Goal: Information Seeking & Learning: Compare options

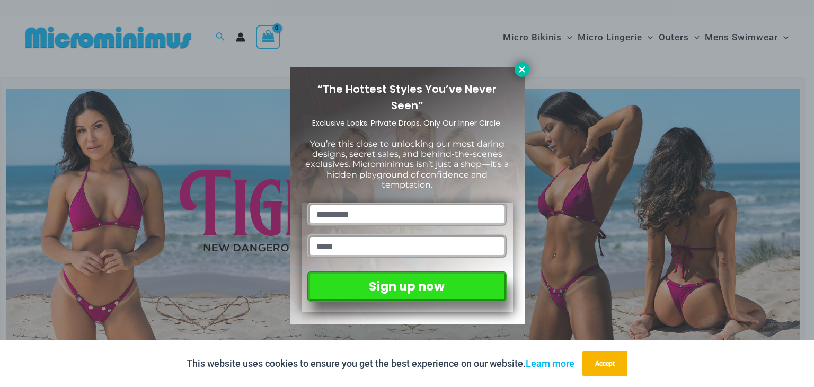
click at [522, 71] on icon at bounding box center [522, 69] width 6 height 6
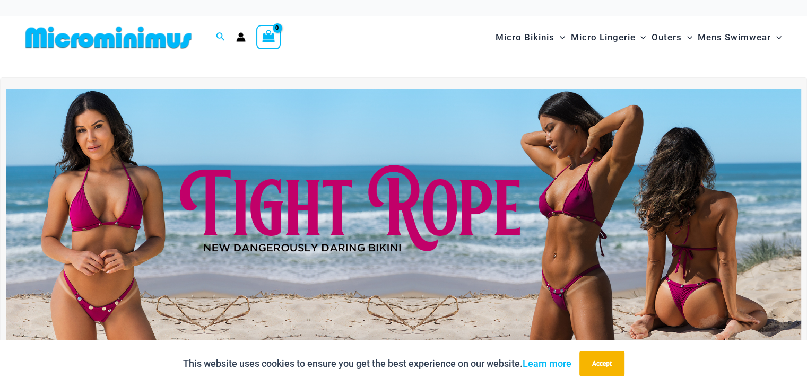
click at [437, 239] on img at bounding box center [403, 224] width 795 height 270
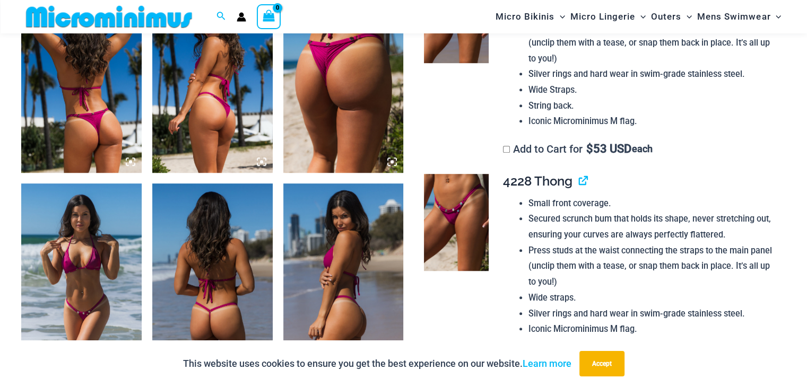
scroll to position [574, 0]
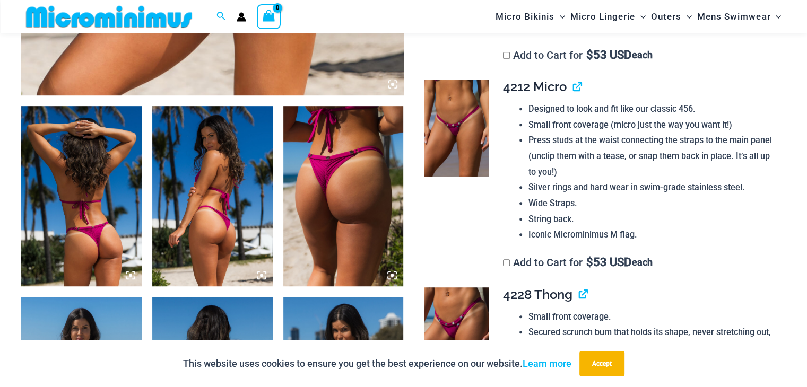
click at [343, 184] on img at bounding box center [343, 196] width 120 height 180
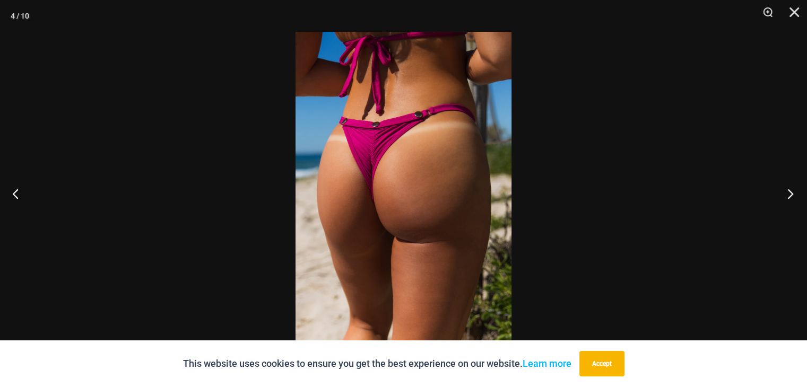
click at [790, 192] on button "Next" at bounding box center [787, 193] width 40 height 53
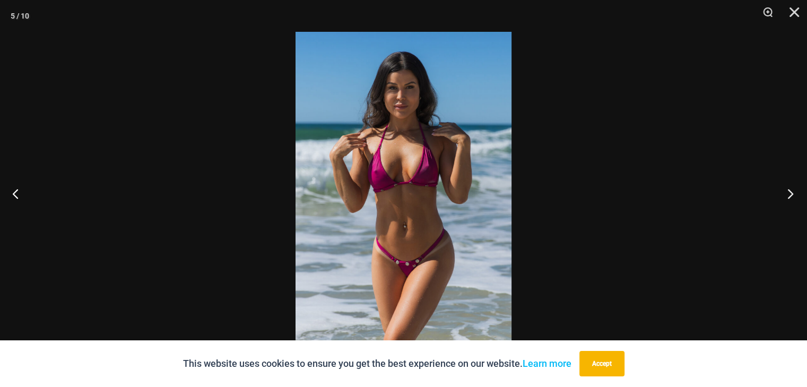
click at [790, 192] on button "Next" at bounding box center [787, 193] width 40 height 53
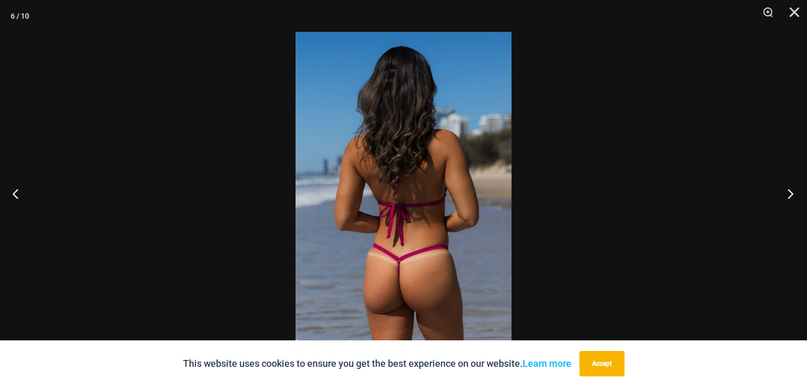
click at [790, 192] on button "Next" at bounding box center [787, 193] width 40 height 53
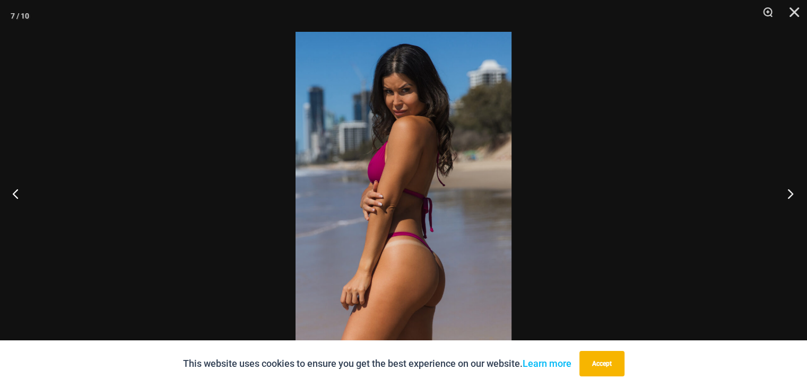
click at [790, 192] on button "Next" at bounding box center [787, 193] width 40 height 53
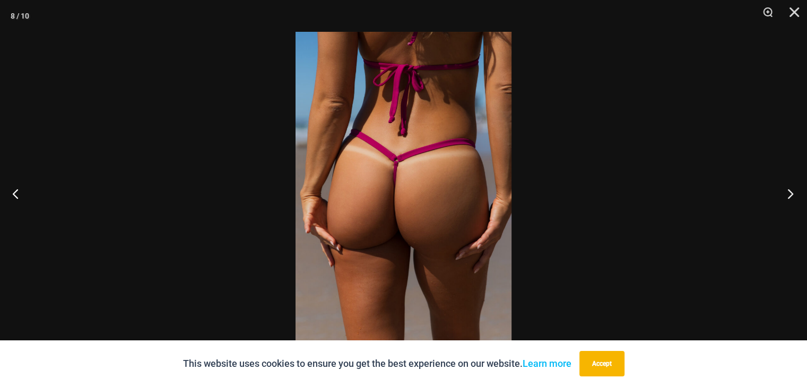
click at [790, 192] on button "Next" at bounding box center [787, 193] width 40 height 53
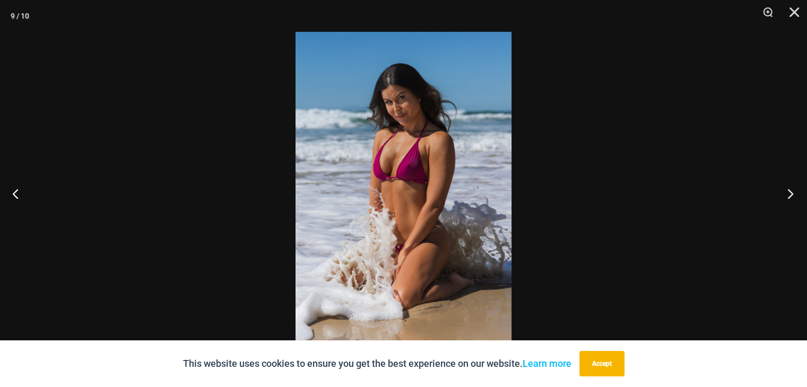
click at [790, 192] on button "Next" at bounding box center [787, 193] width 40 height 53
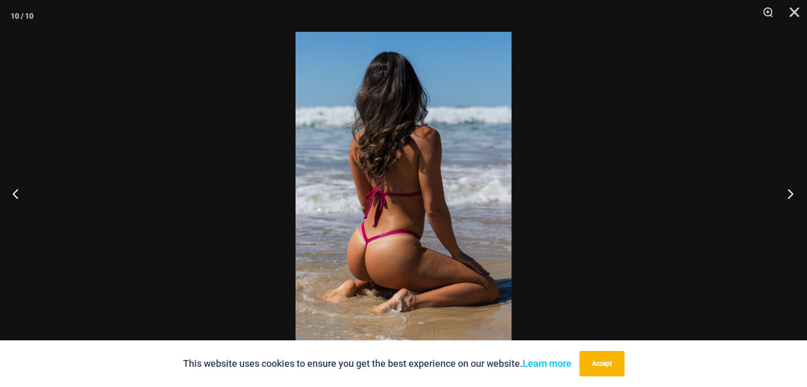
click at [790, 192] on button "Next" at bounding box center [787, 193] width 40 height 53
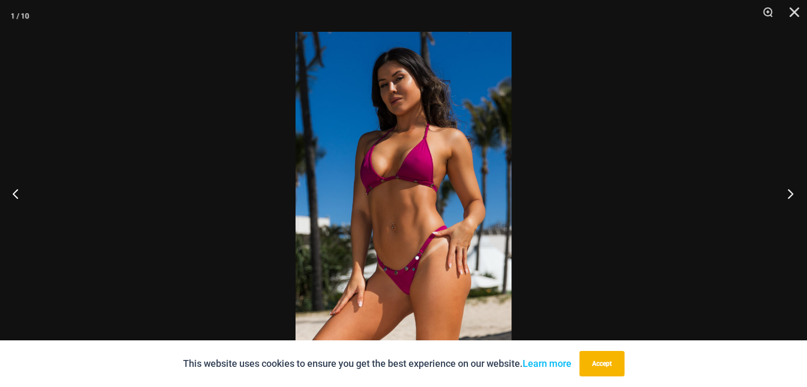
click at [790, 192] on button "Next" at bounding box center [787, 193] width 40 height 53
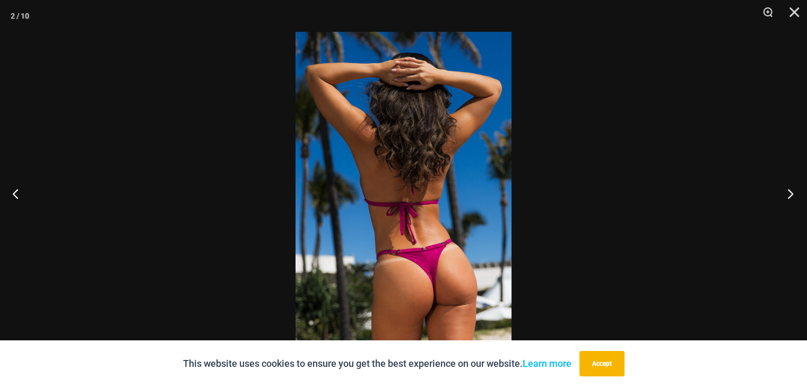
click at [790, 192] on button "Next" at bounding box center [787, 193] width 40 height 53
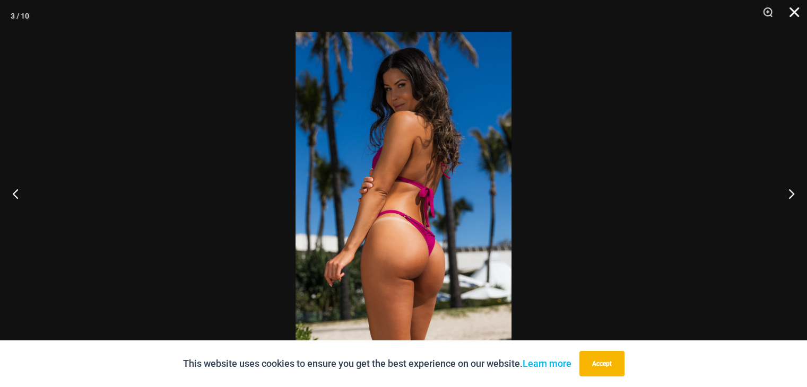
click at [793, 8] on button "Close" at bounding box center [790, 16] width 27 height 32
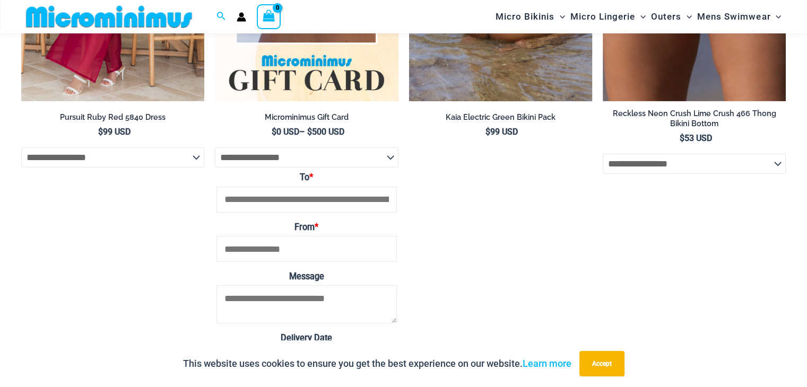
scroll to position [3278, 0]
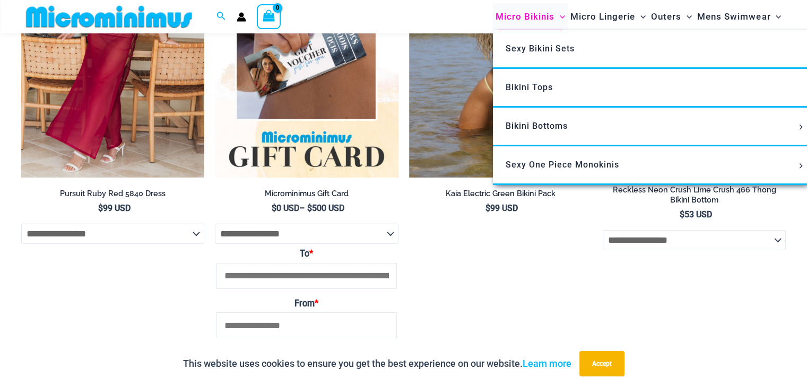
click at [530, 14] on span "Micro Bikinis" at bounding box center [524, 16] width 59 height 27
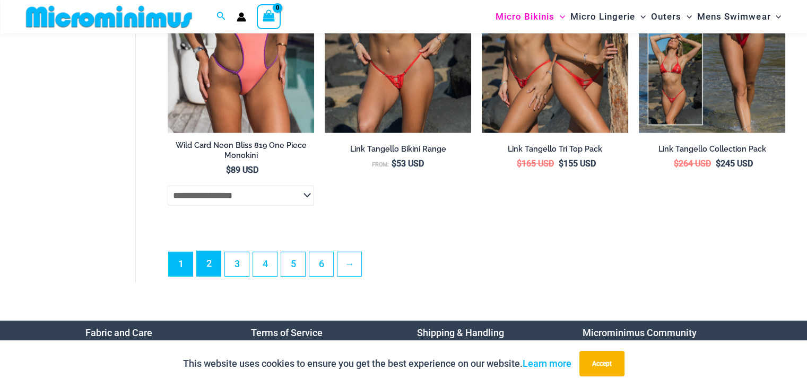
scroll to position [2904, 0]
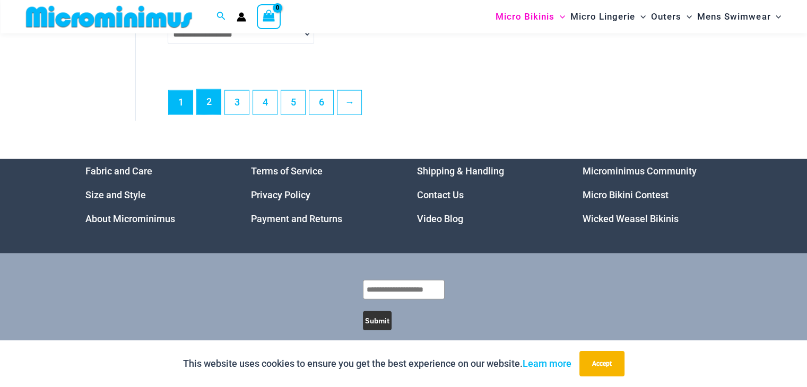
click at [209, 111] on link "2" at bounding box center [209, 102] width 24 height 25
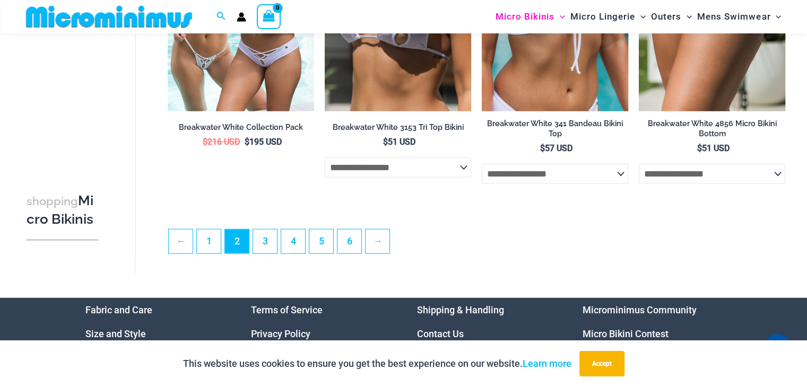
scroll to position [2536, 0]
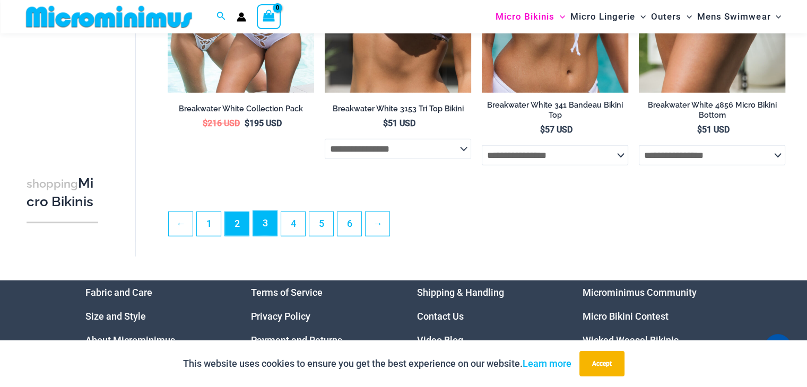
click at [266, 228] on link "3" at bounding box center [265, 223] width 24 height 25
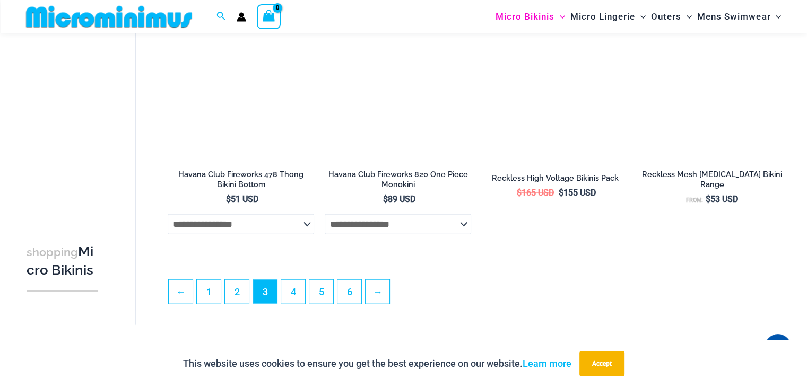
scroll to position [2475, 0]
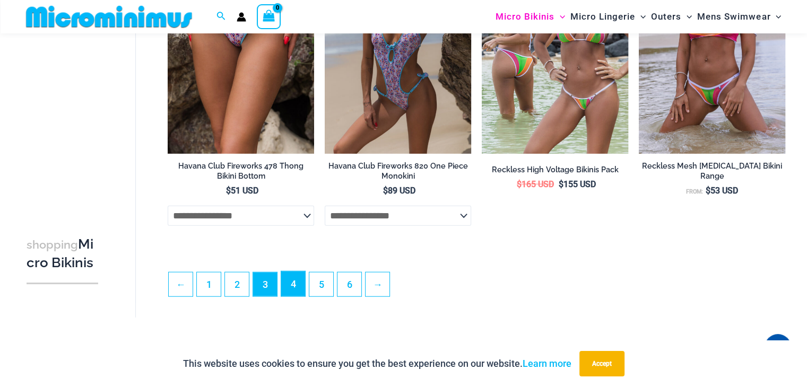
click at [294, 296] on link "4" at bounding box center [293, 283] width 24 height 25
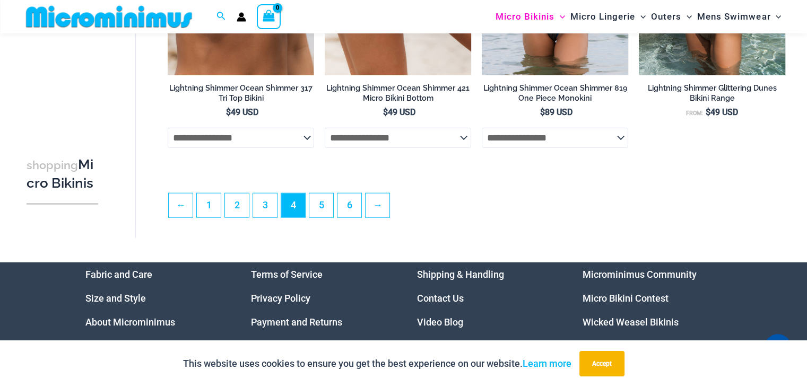
scroll to position [2579, 0]
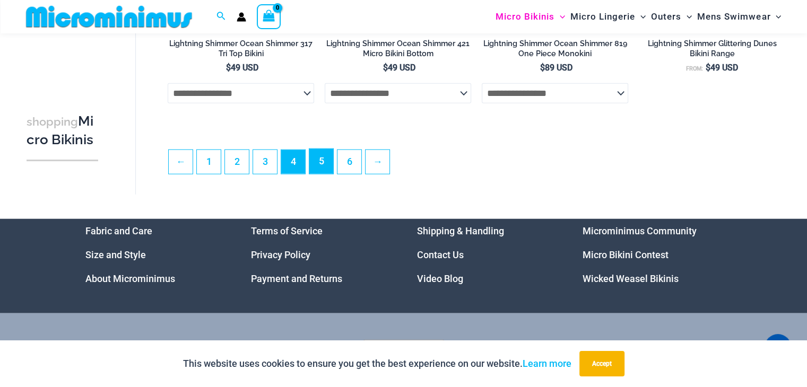
click at [325, 166] on link "5" at bounding box center [321, 161] width 24 height 25
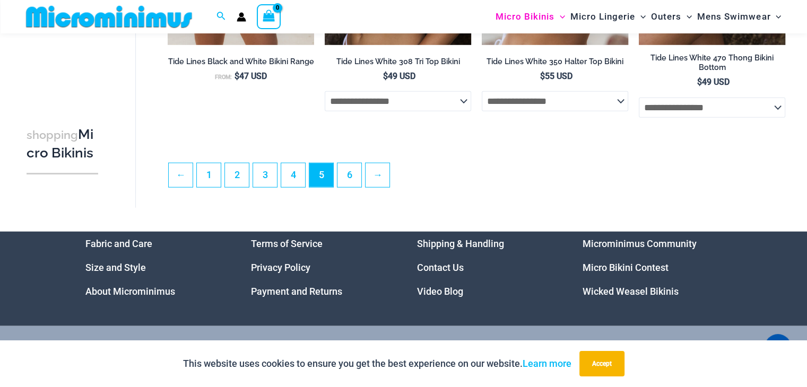
scroll to position [2581, 0]
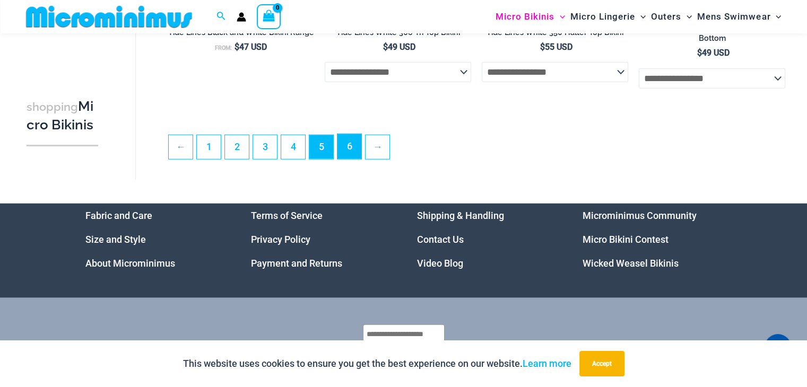
click at [354, 152] on link "6" at bounding box center [349, 146] width 24 height 25
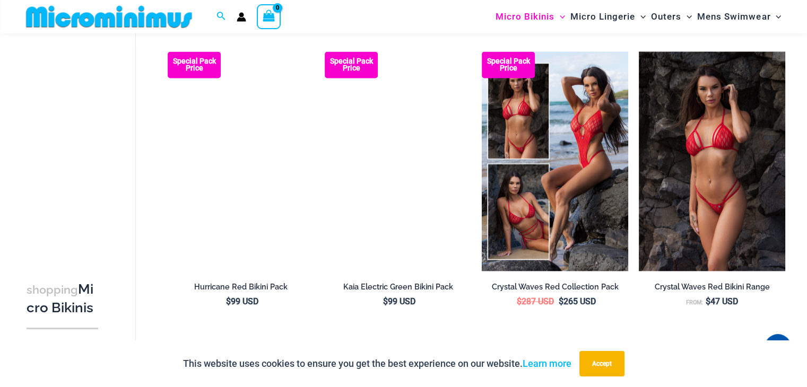
scroll to position [1689, 0]
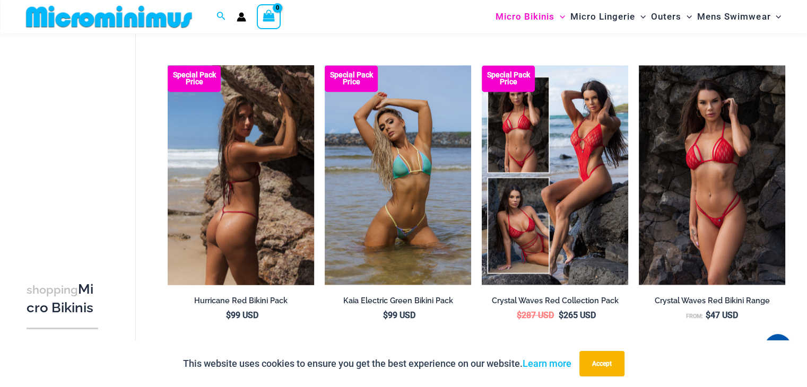
click at [243, 202] on img at bounding box center [241, 175] width 146 height 220
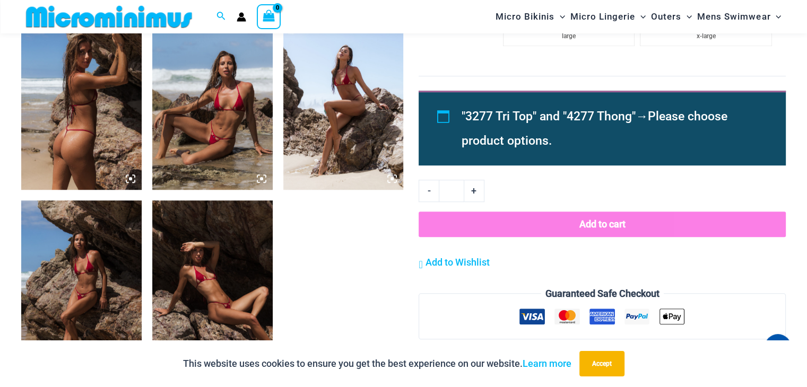
scroll to position [679, 0]
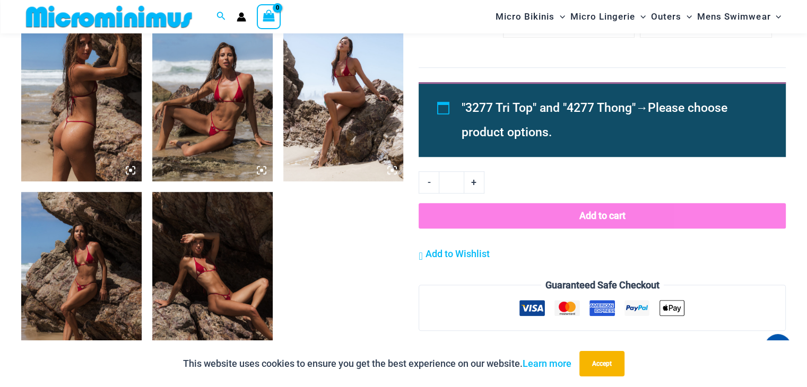
click at [217, 115] on img at bounding box center [212, 91] width 120 height 180
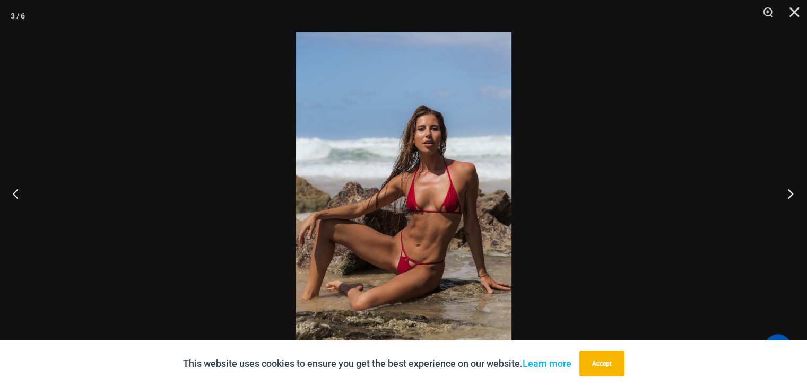
click at [784, 195] on button "Next" at bounding box center [787, 193] width 40 height 53
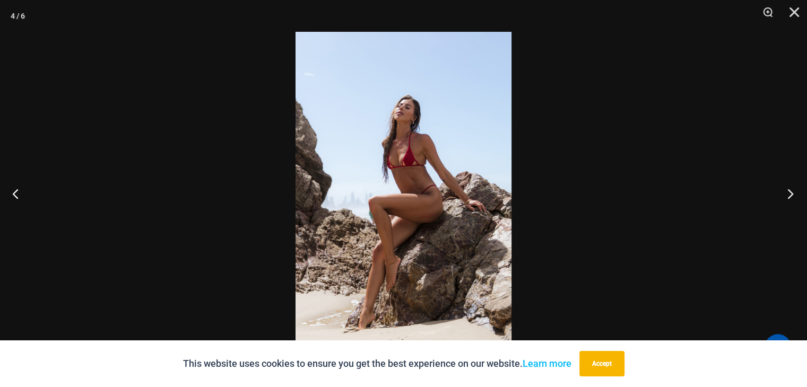
click at [784, 195] on button "Next" at bounding box center [787, 193] width 40 height 53
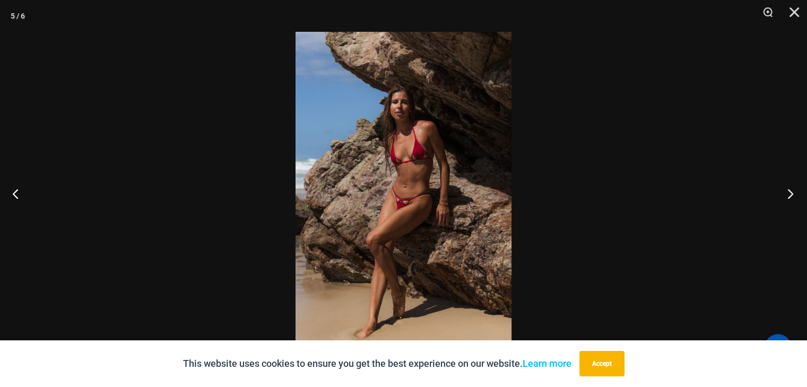
click at [784, 195] on button "Next" at bounding box center [787, 193] width 40 height 53
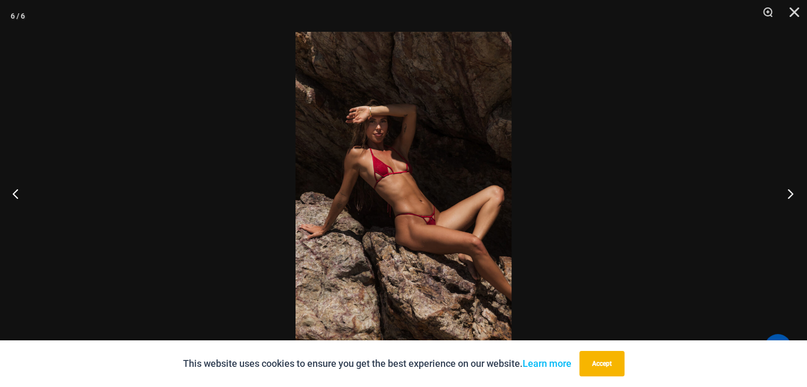
click at [784, 195] on button "Next" at bounding box center [787, 193] width 40 height 53
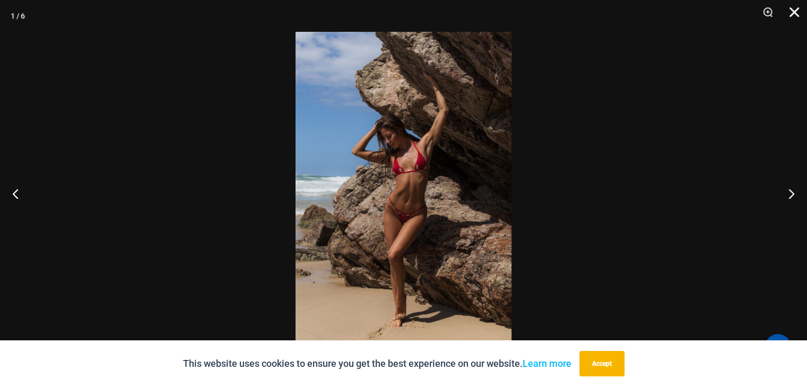
click at [795, 14] on button "Close" at bounding box center [790, 16] width 27 height 32
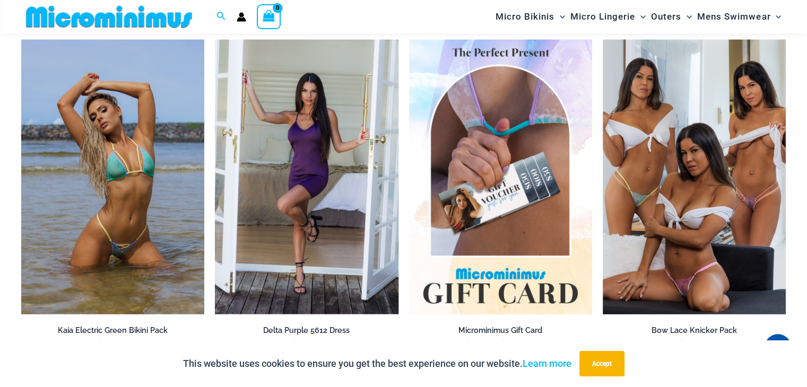
scroll to position [2376, 0]
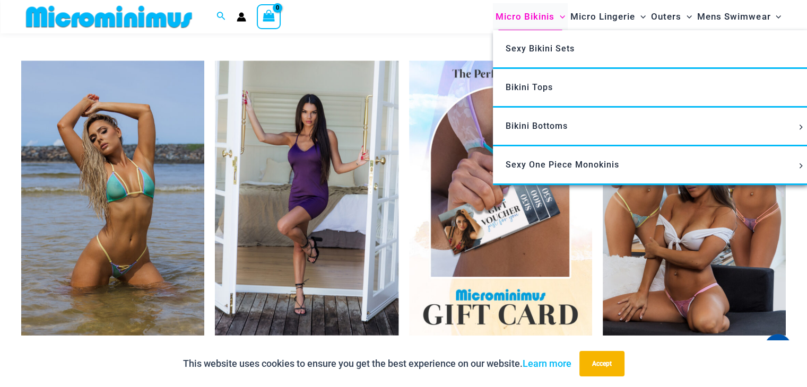
click at [539, 19] on span "Micro Bikinis" at bounding box center [524, 16] width 59 height 27
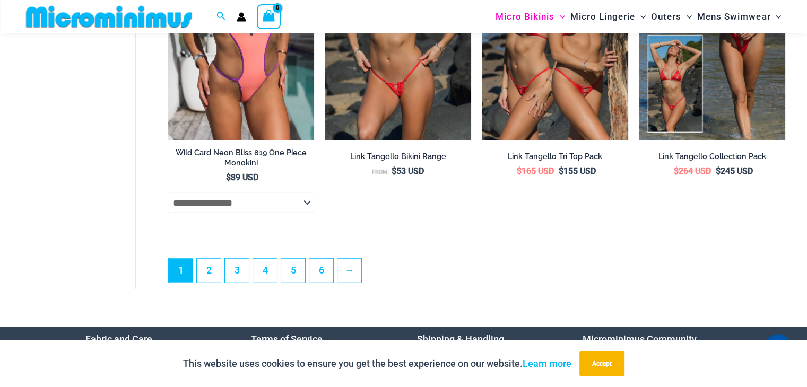
scroll to position [2757, 0]
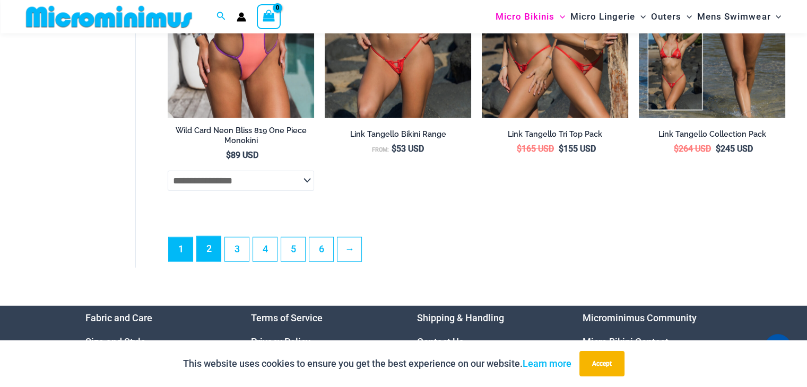
click at [211, 261] on link "2" at bounding box center [209, 248] width 24 height 25
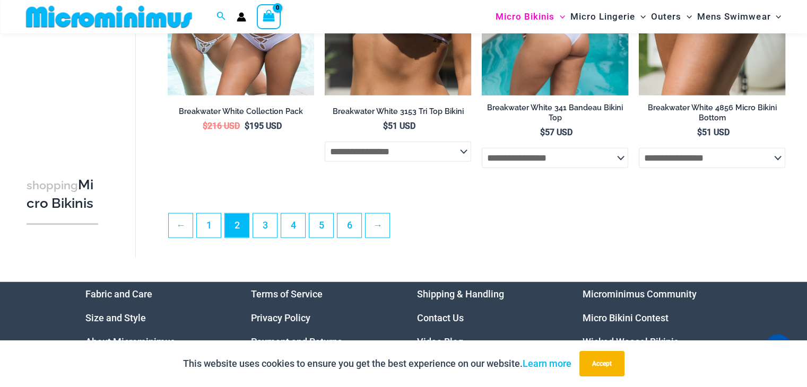
scroll to position [2536, 0]
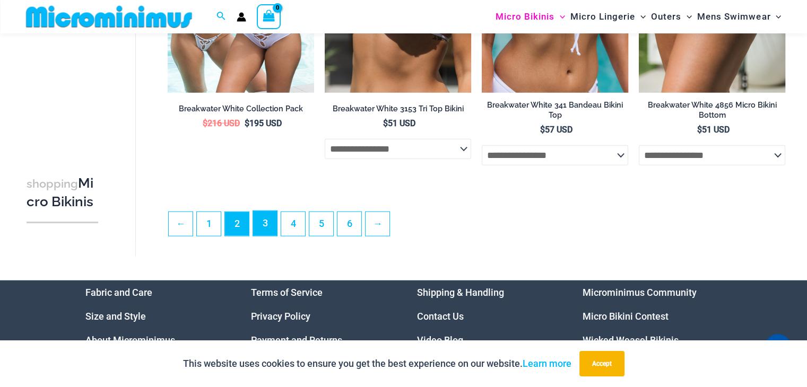
click at [270, 234] on link "3" at bounding box center [265, 223] width 24 height 25
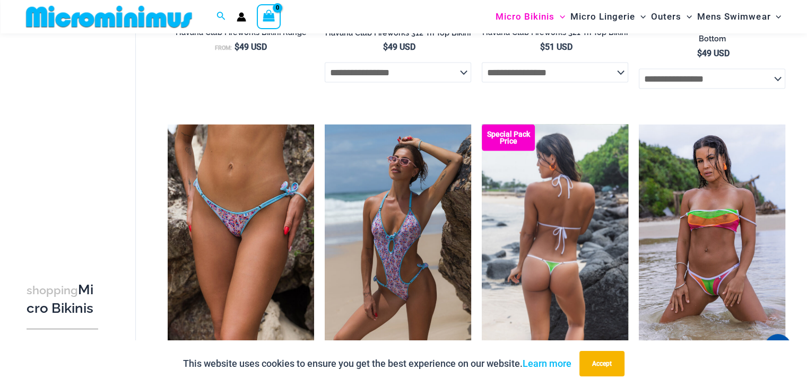
scroll to position [2490, 0]
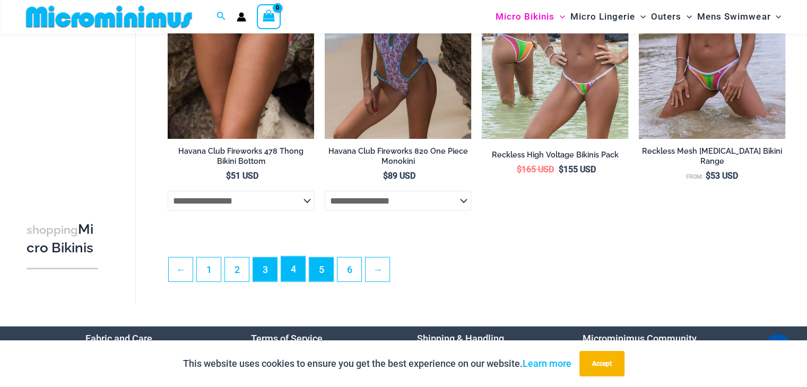
drag, startPoint x: 292, startPoint y: 281, endPoint x: 317, endPoint y: 275, distance: 25.7
click at [292, 281] on link "4" at bounding box center [293, 269] width 24 height 25
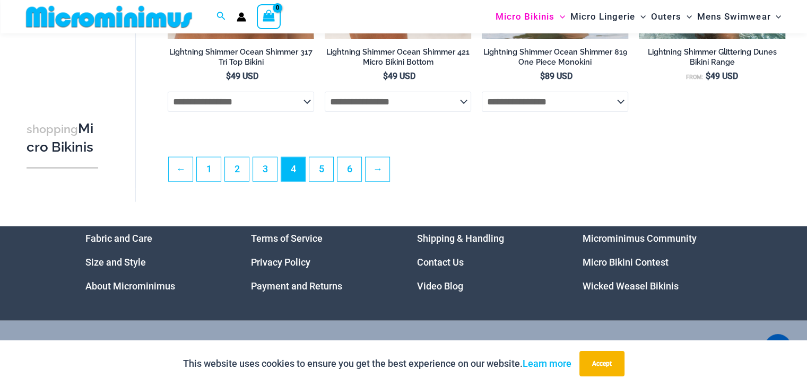
scroll to position [2586, 0]
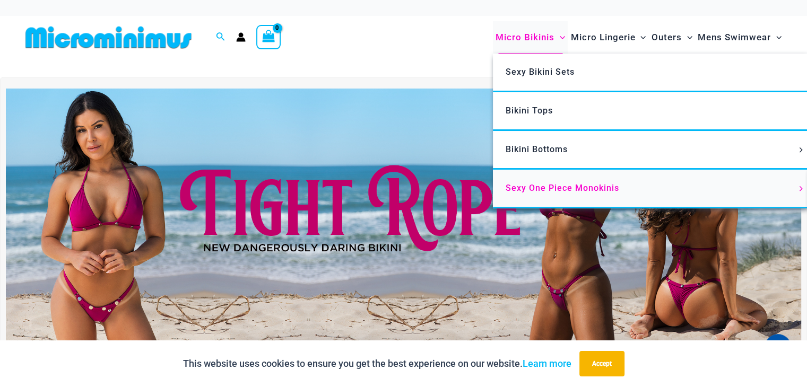
click at [551, 185] on span "Sexy One Piece Monokinis" at bounding box center [561, 188] width 113 height 10
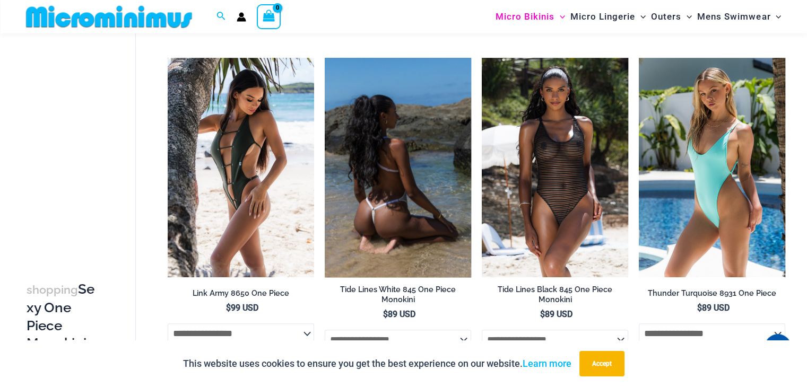
scroll to position [1051, 0]
